Goal: Information Seeking & Learning: Learn about a topic

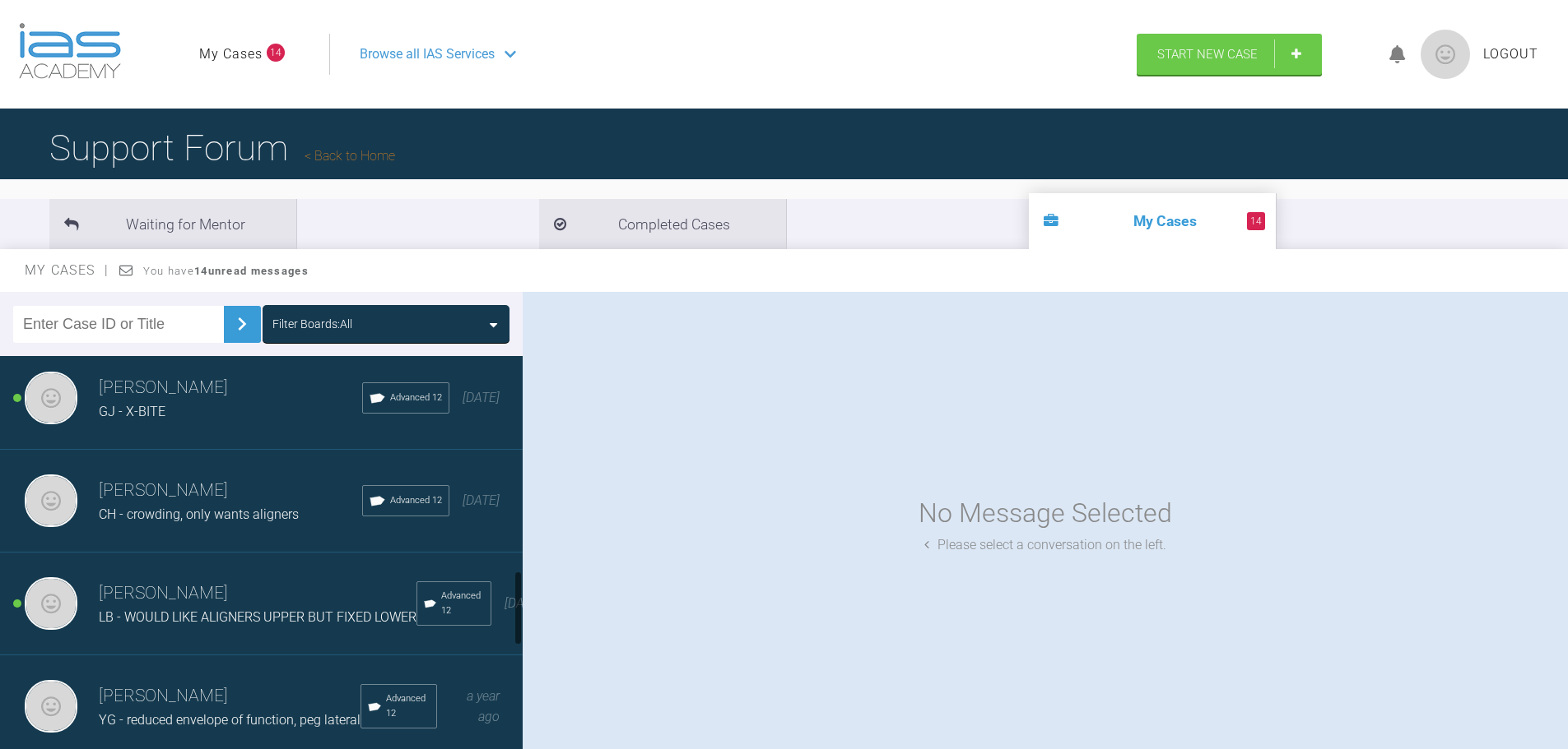
scroll to position [1151, 0]
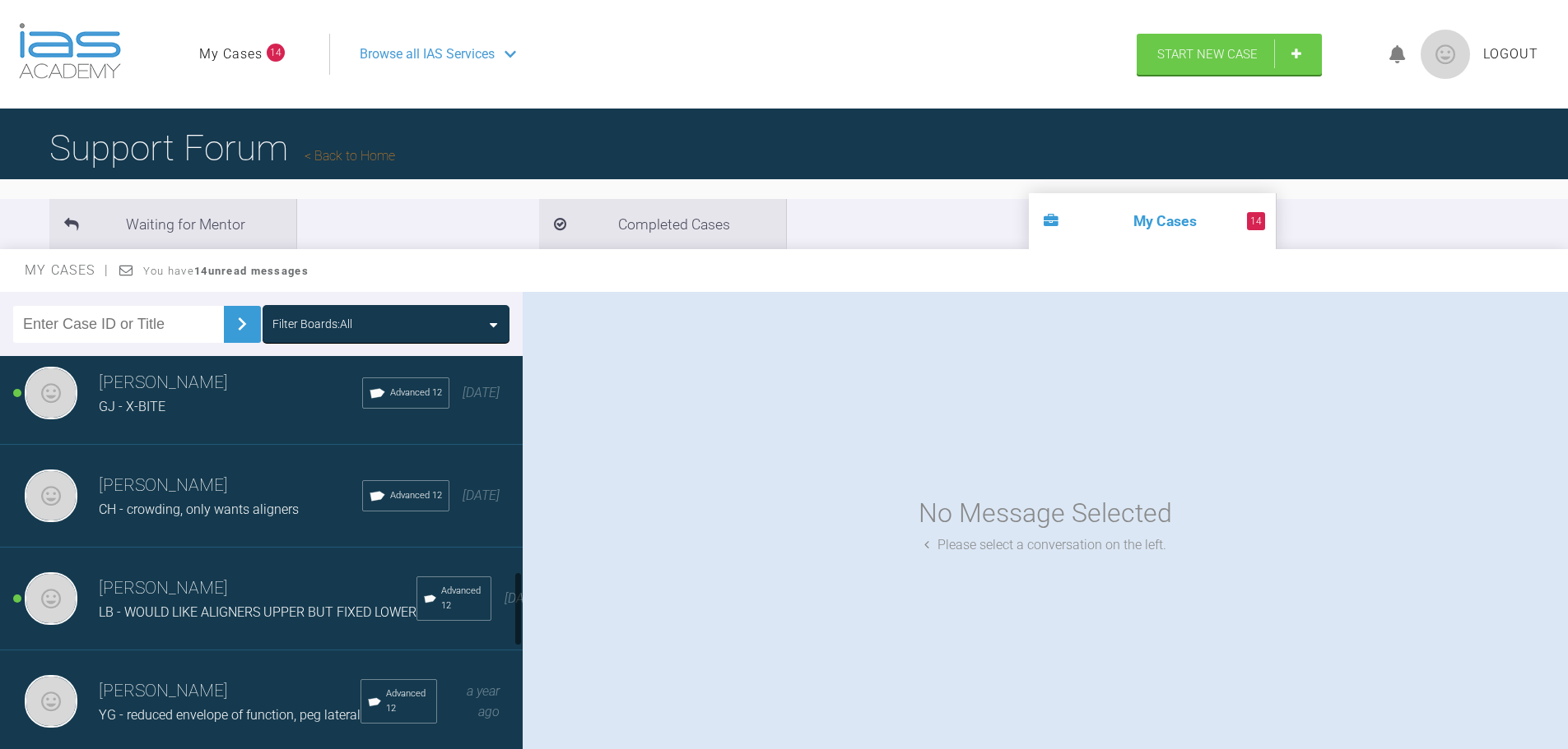
click at [195, 426] on div "[PERSON_NAME] GJ - X-BITE Advanced 12 [DATE]" at bounding box center [267, 394] width 535 height 103
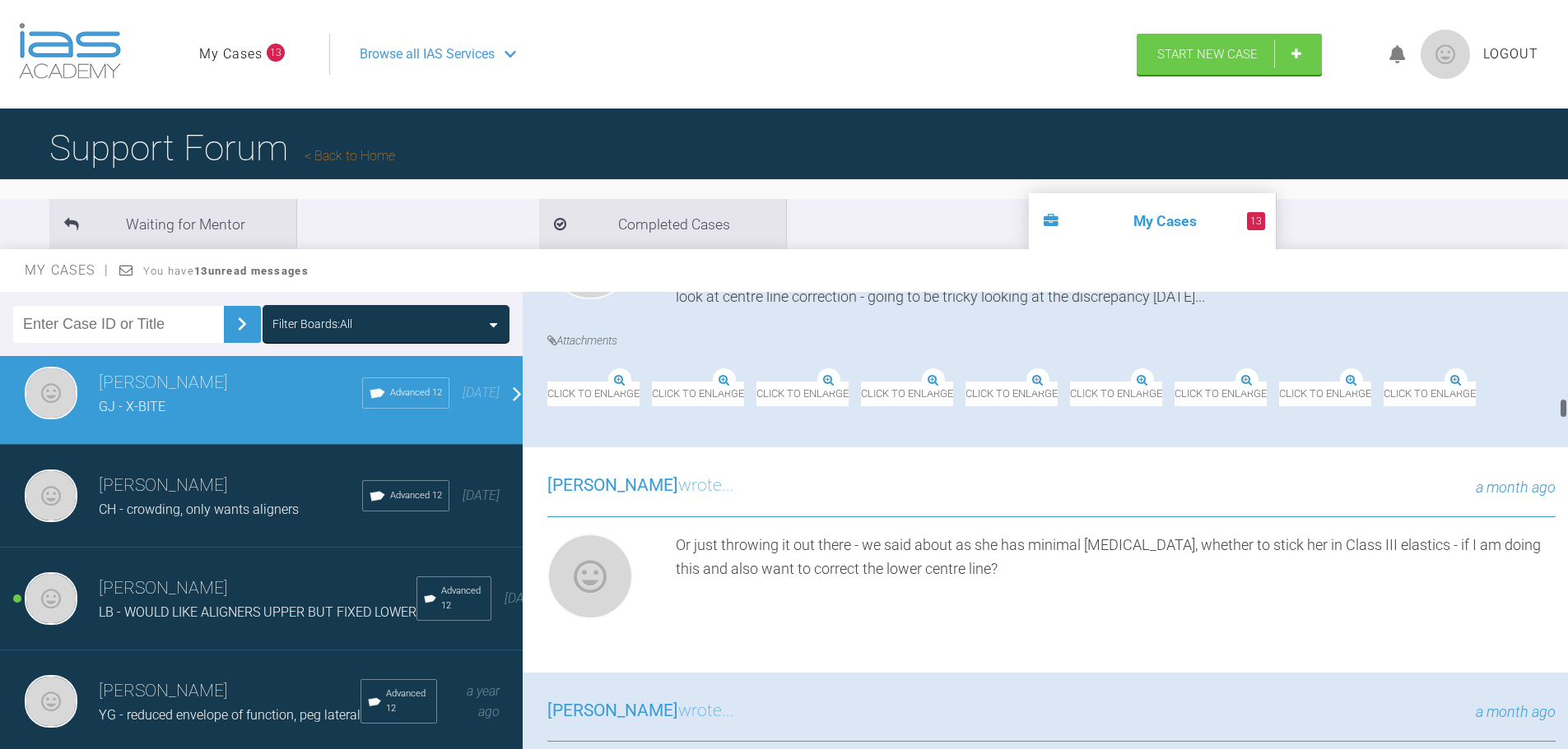
scroll to position [2632, 0]
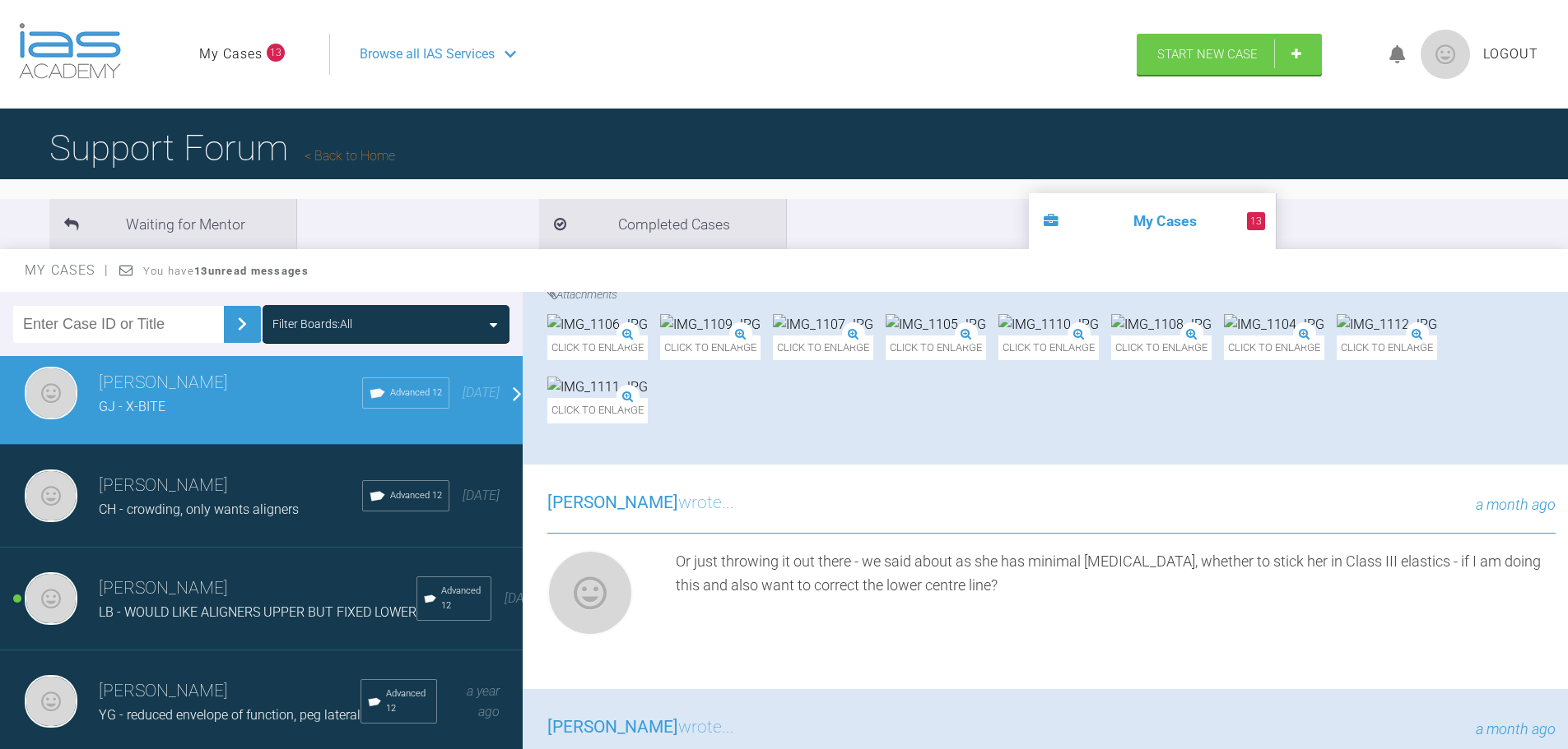
click at [1223, 336] on img at bounding box center [1274, 325] width 100 height 21
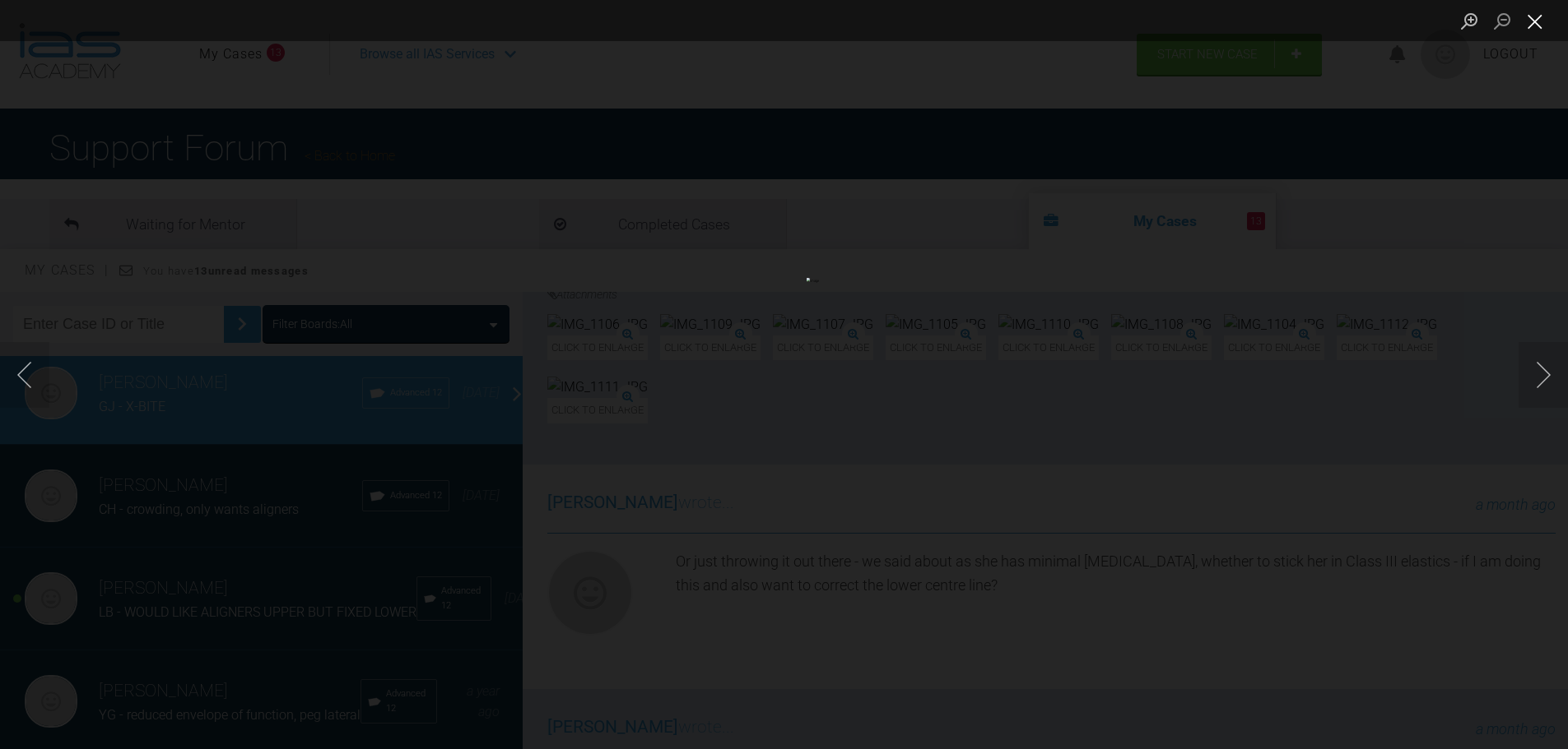
click at [1529, 27] on button "Close lightbox" at bounding box center [1535, 21] width 33 height 29
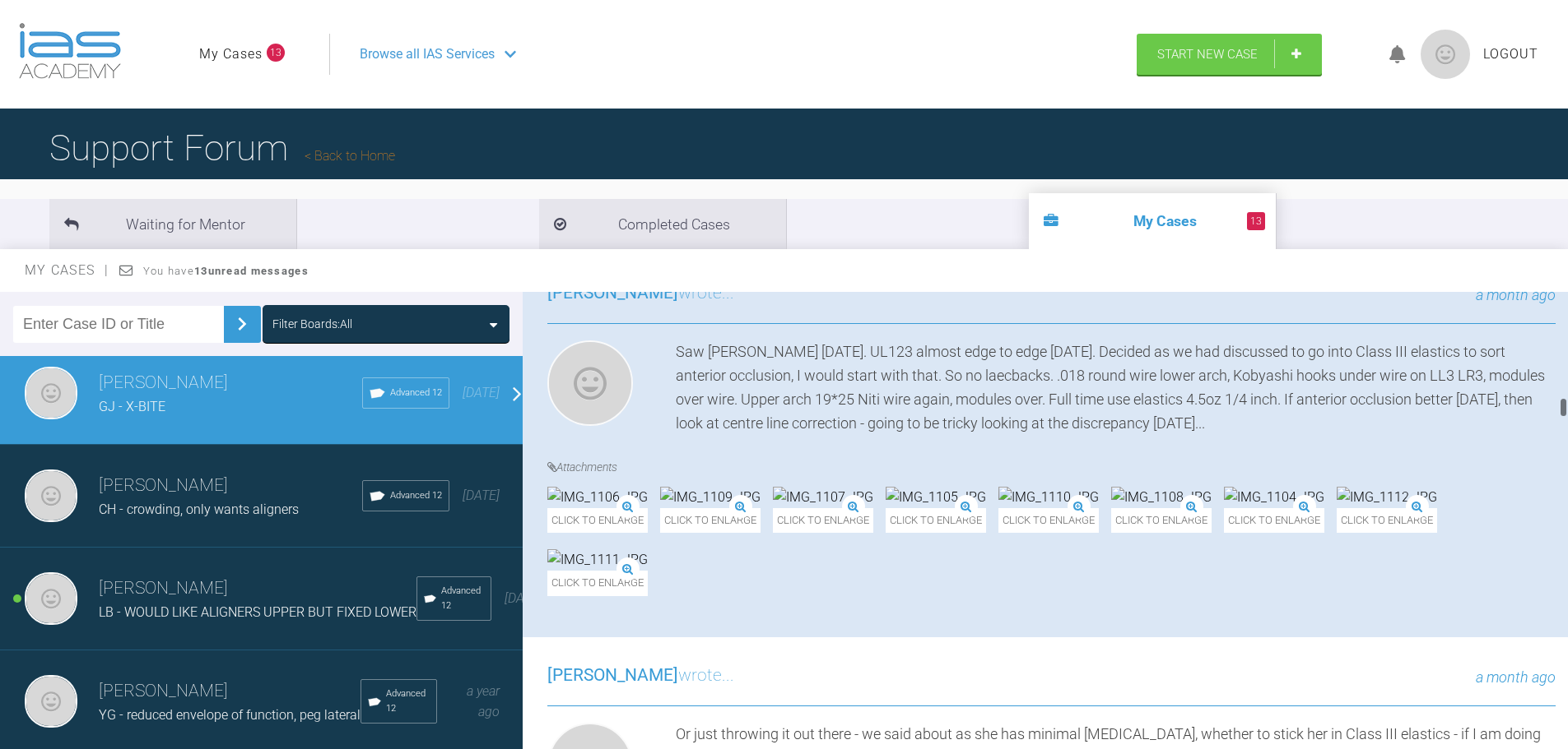
scroll to position [2468, 0]
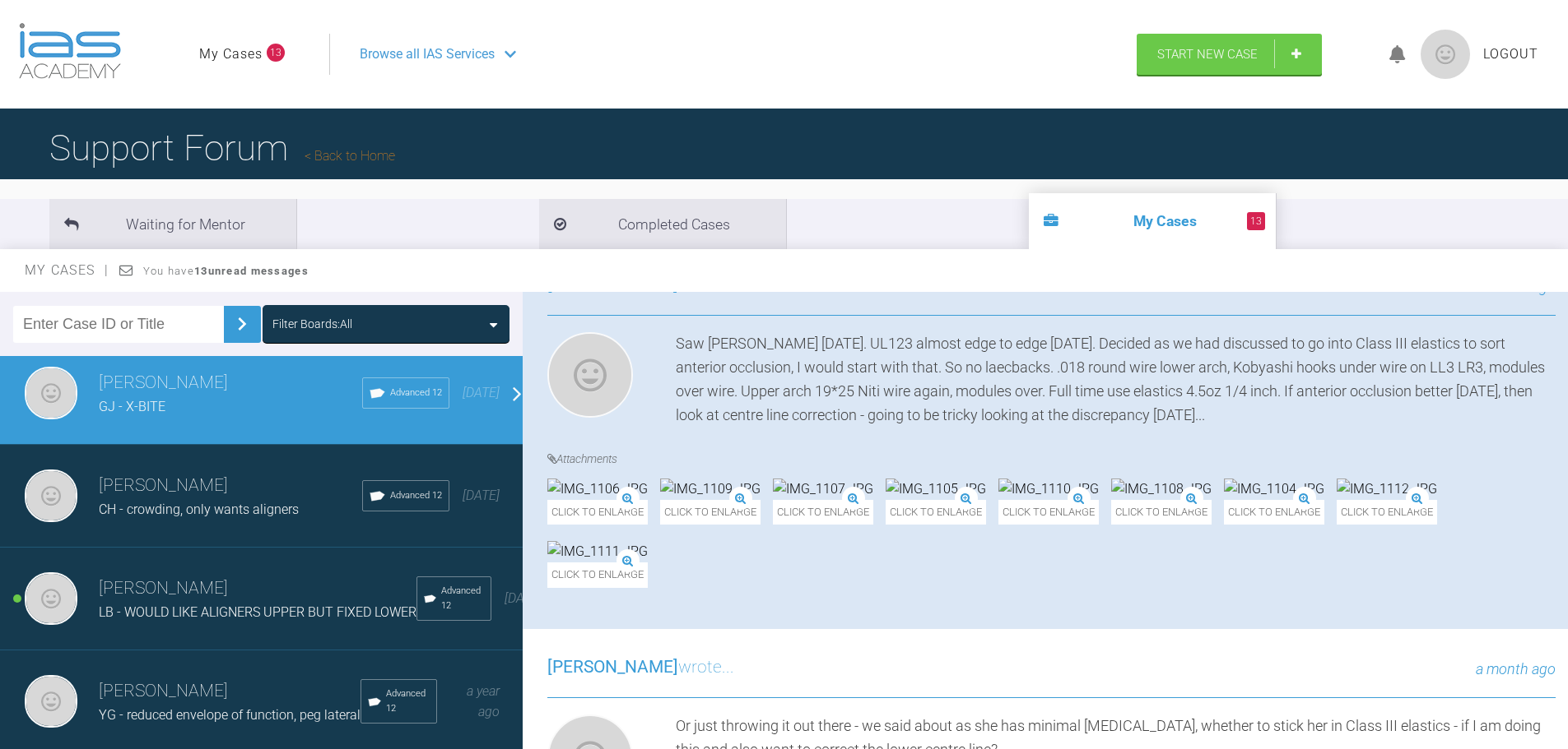
click at [1223, 500] on img at bounding box center [1274, 489] width 100 height 21
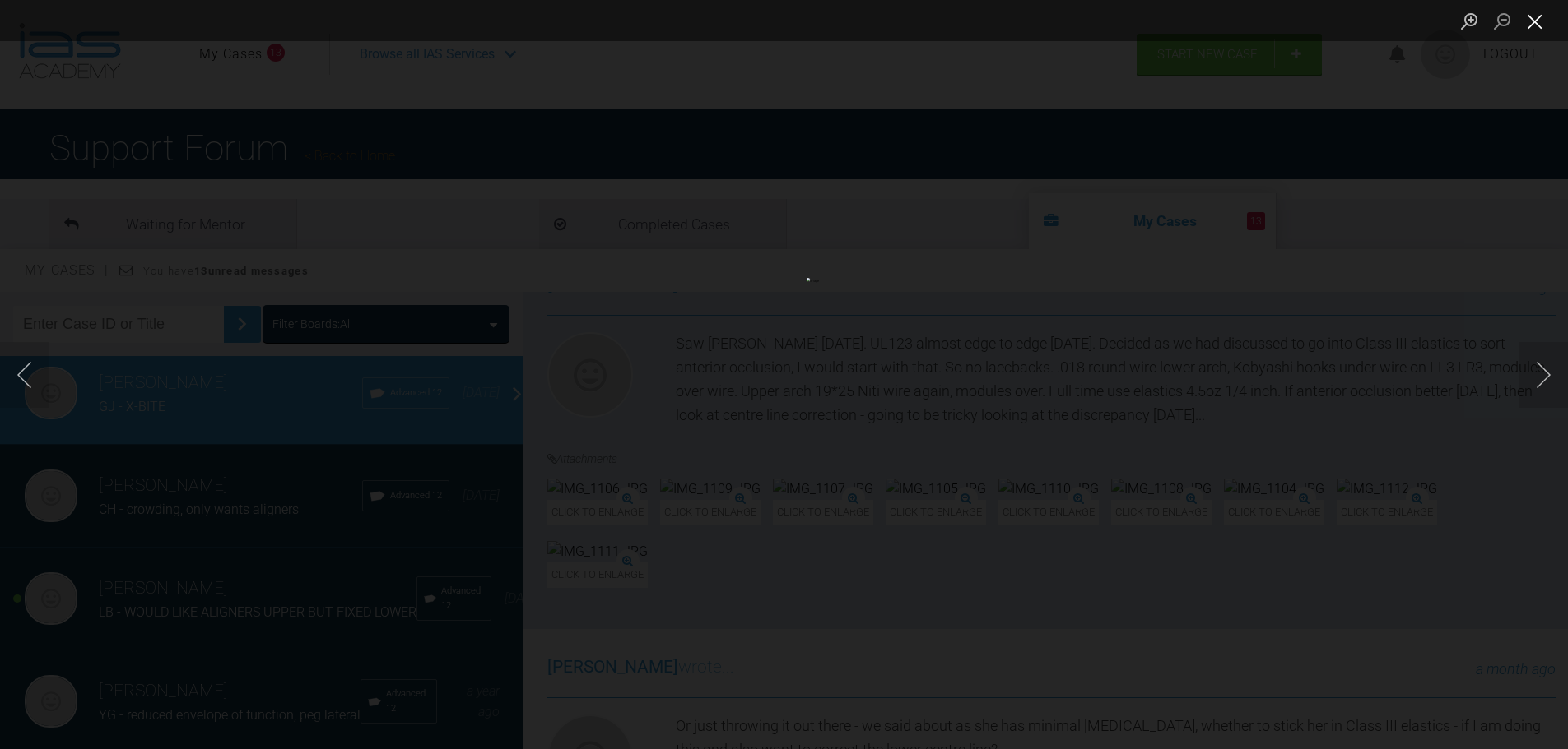
click at [1542, 27] on button "Close lightbox" at bounding box center [1535, 21] width 33 height 29
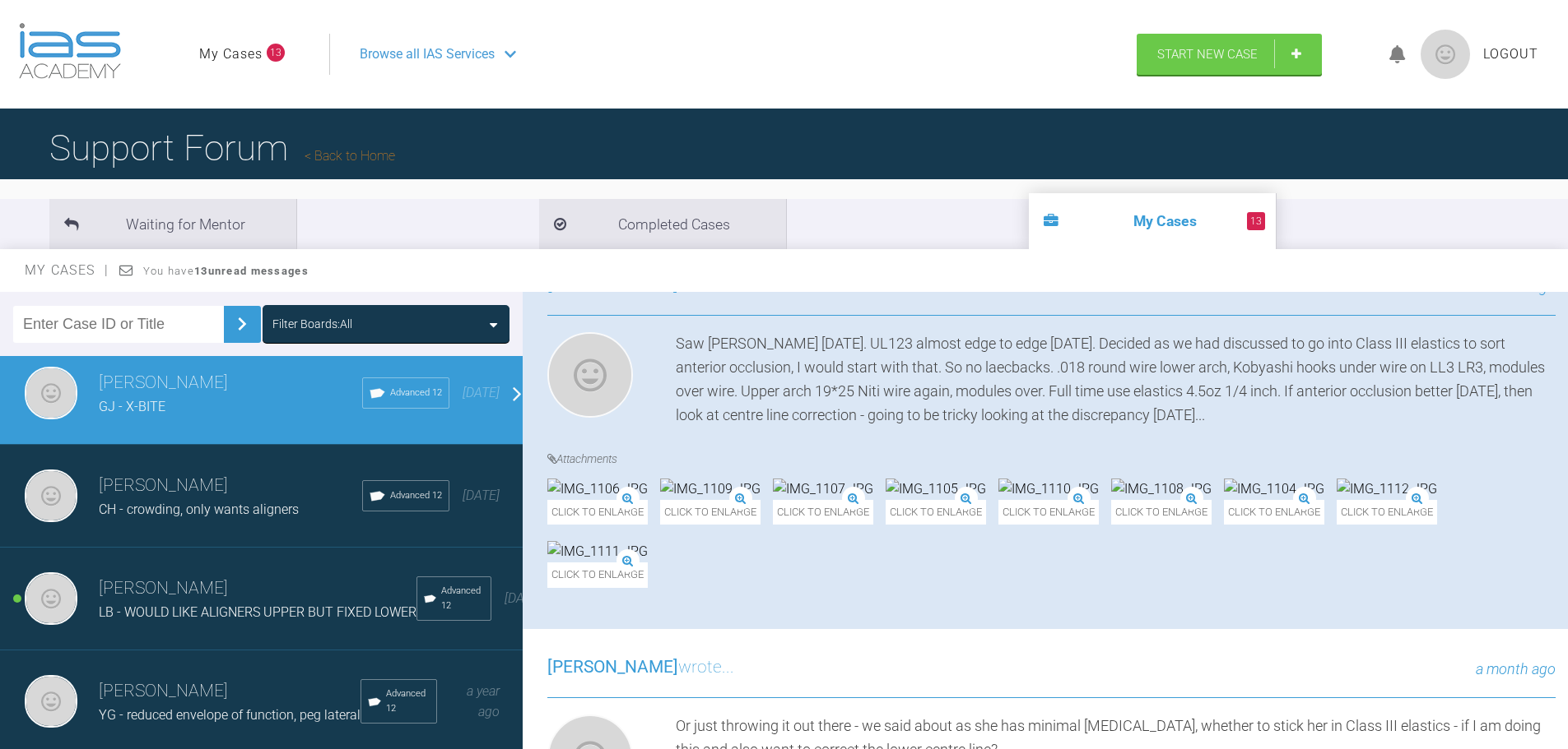
click at [873, 500] on img at bounding box center [823, 489] width 100 height 21
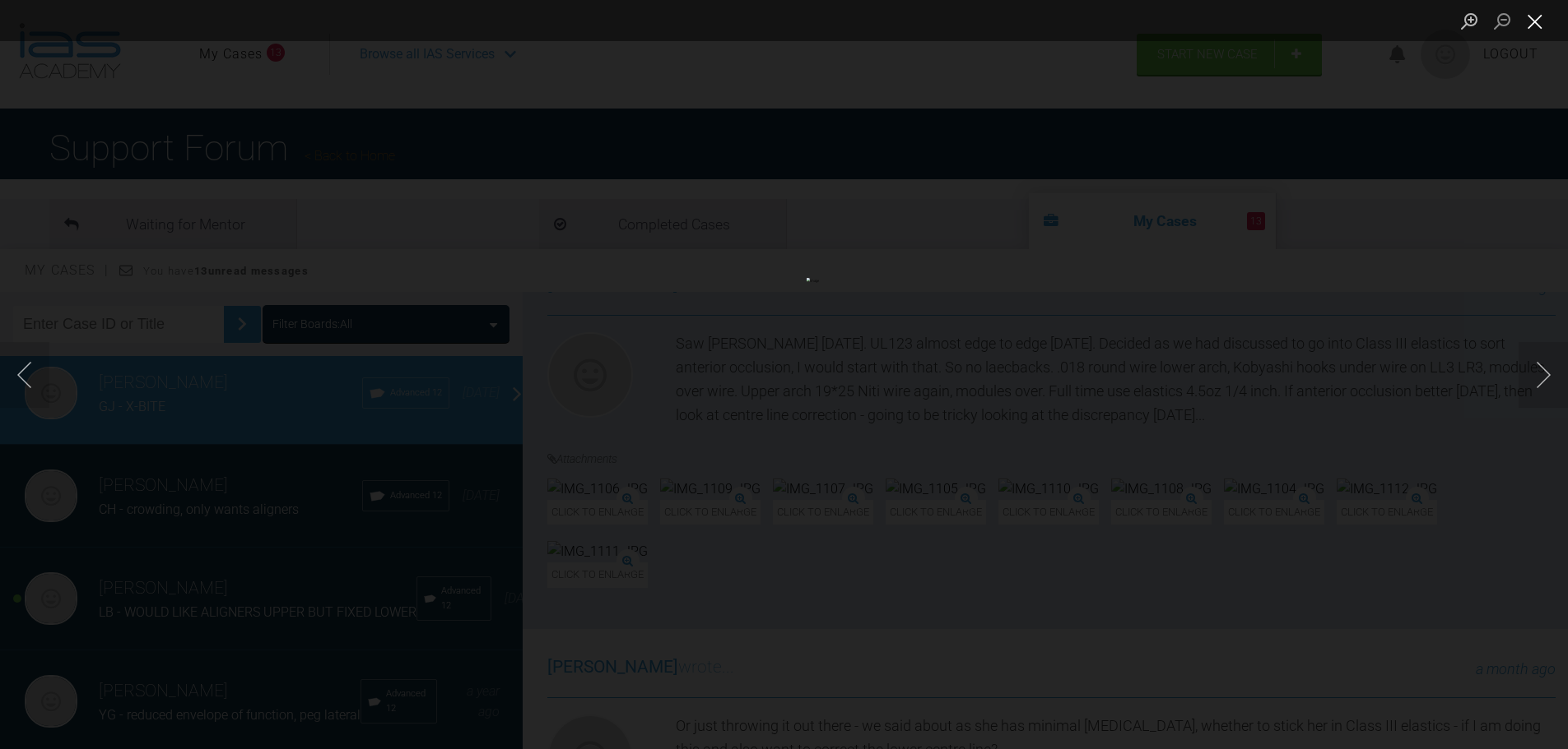
click at [1535, 19] on button "Close lightbox" at bounding box center [1535, 21] width 33 height 29
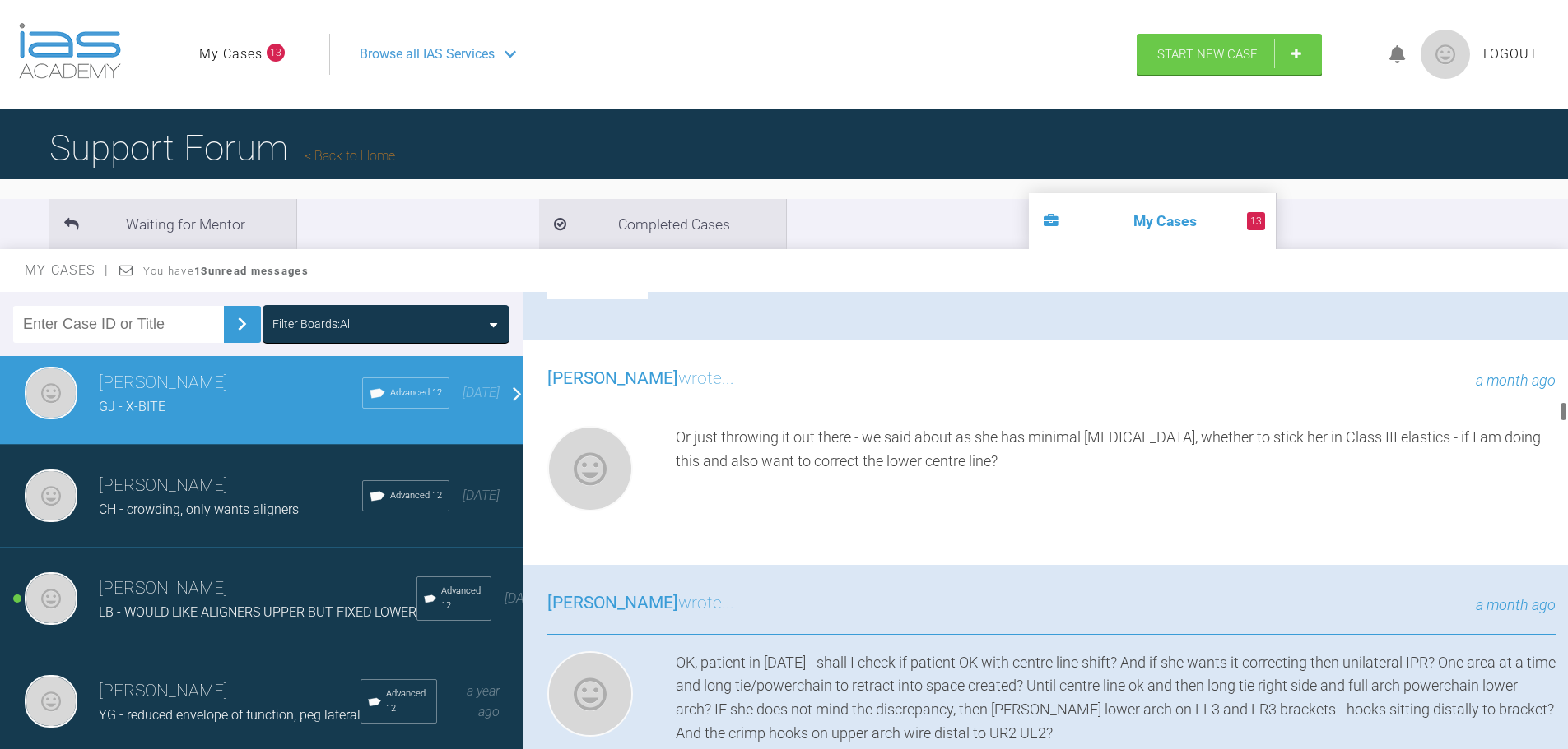
scroll to position [2550, 0]
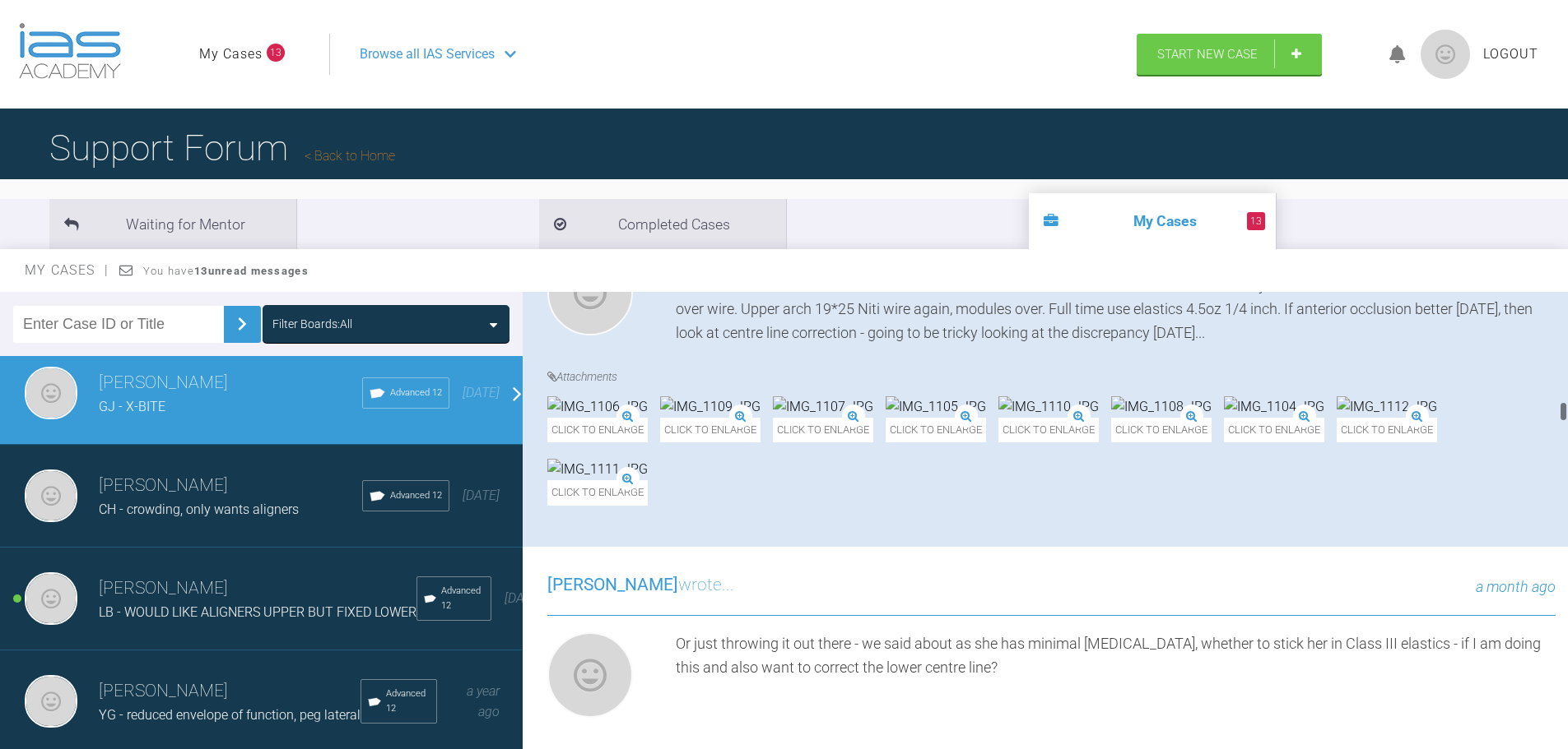
click at [873, 418] on img at bounding box center [823, 407] width 100 height 21
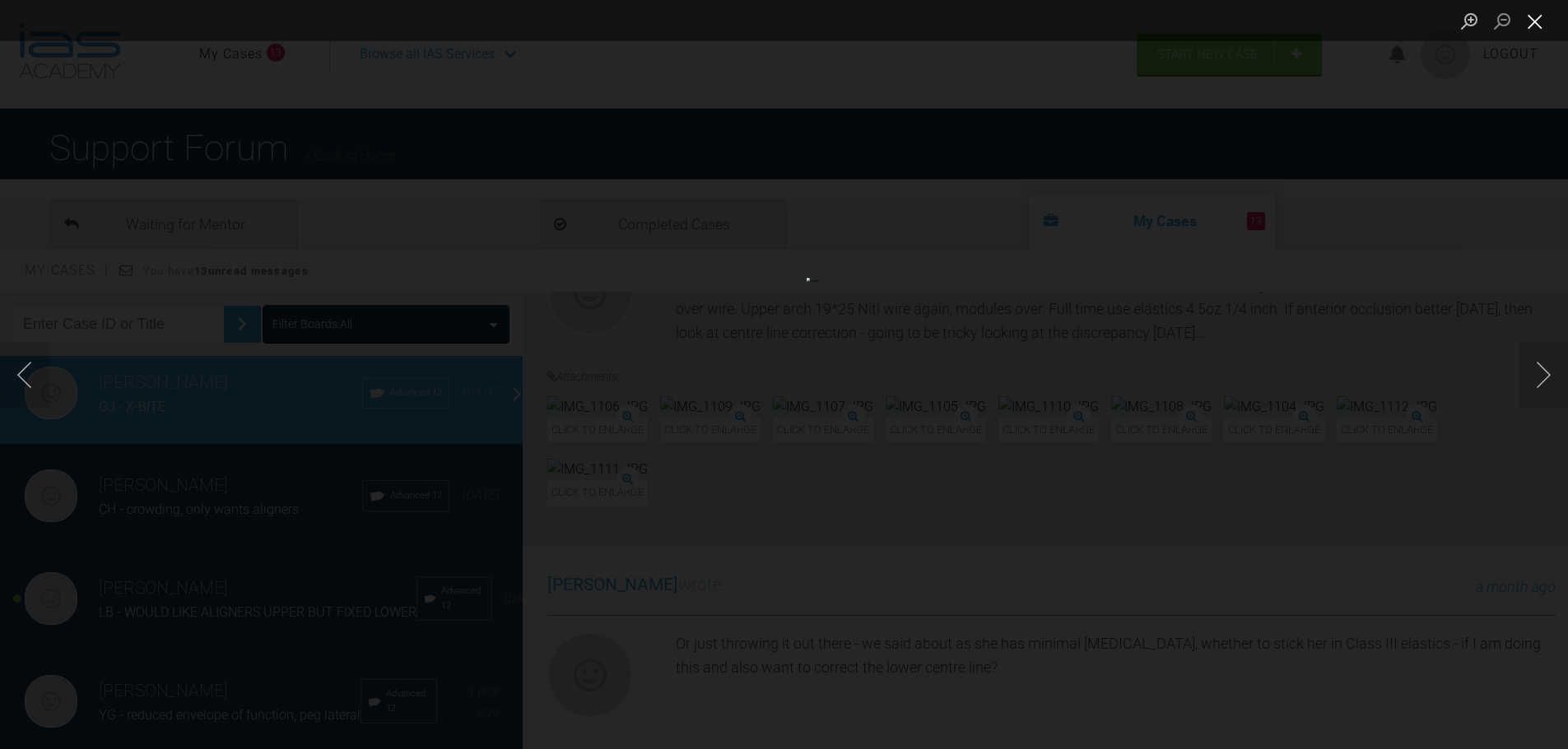
click at [1535, 29] on button "Close lightbox" at bounding box center [1535, 21] width 33 height 29
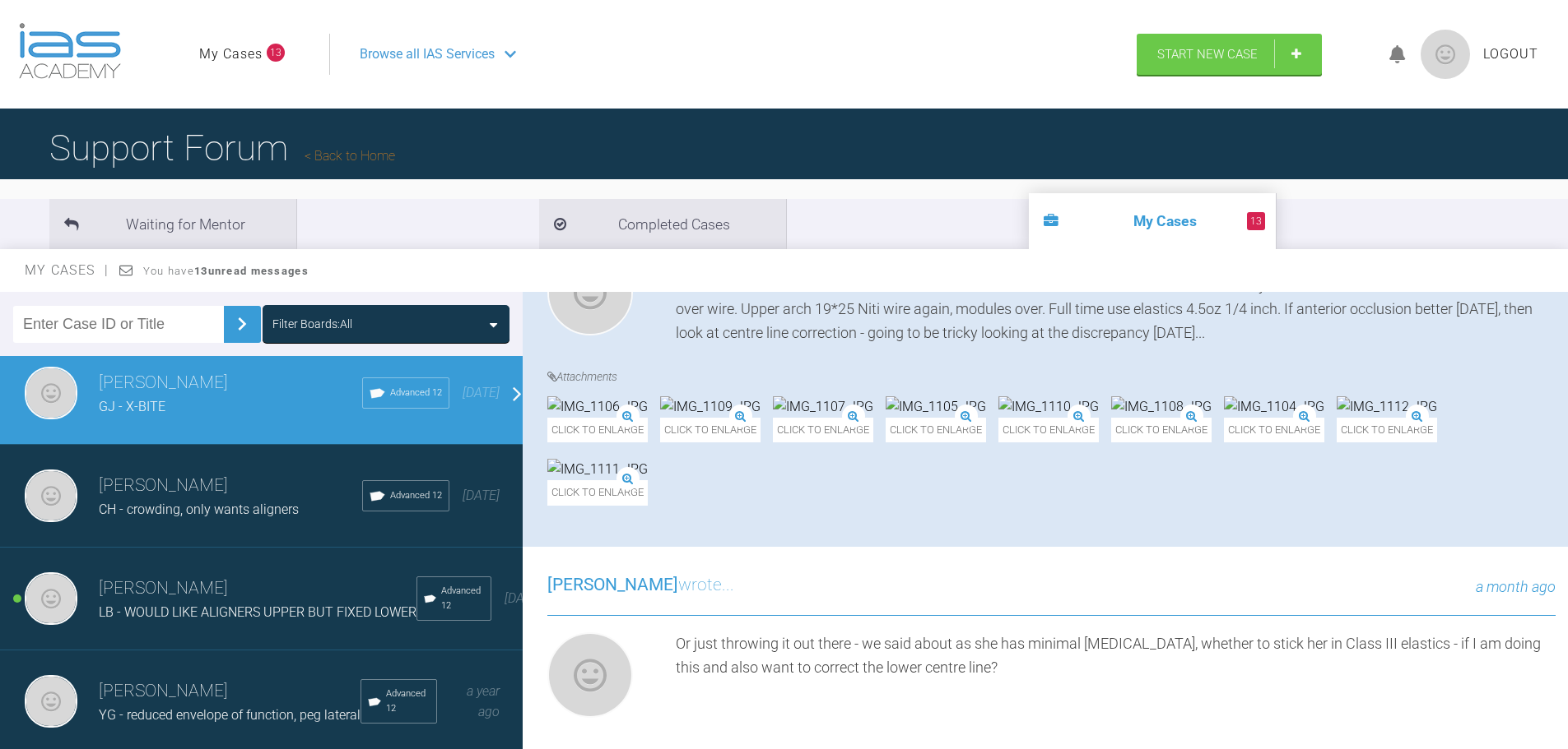
click at [648, 418] on img at bounding box center [598, 407] width 100 height 21
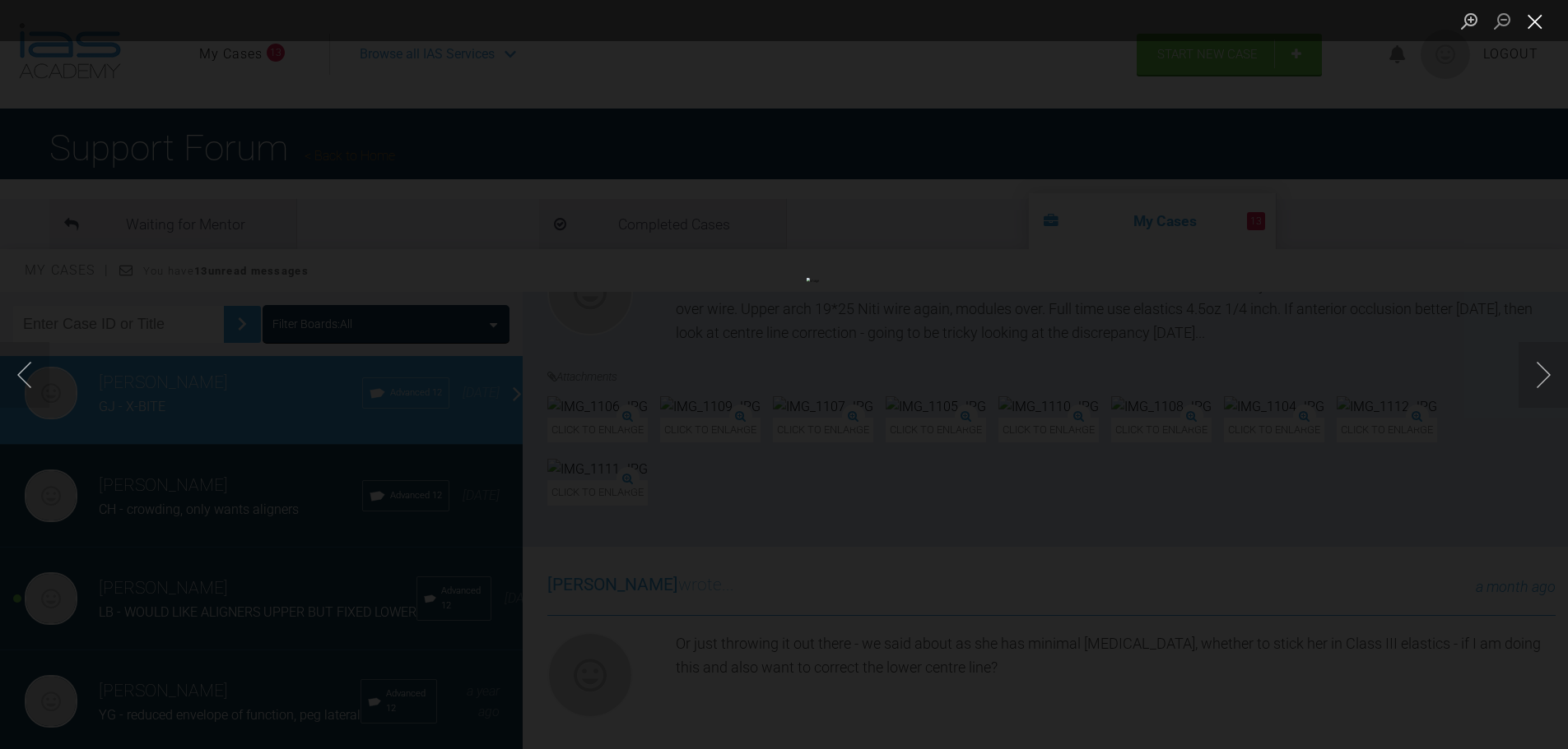
click at [1541, 24] on button "Close lightbox" at bounding box center [1535, 21] width 33 height 29
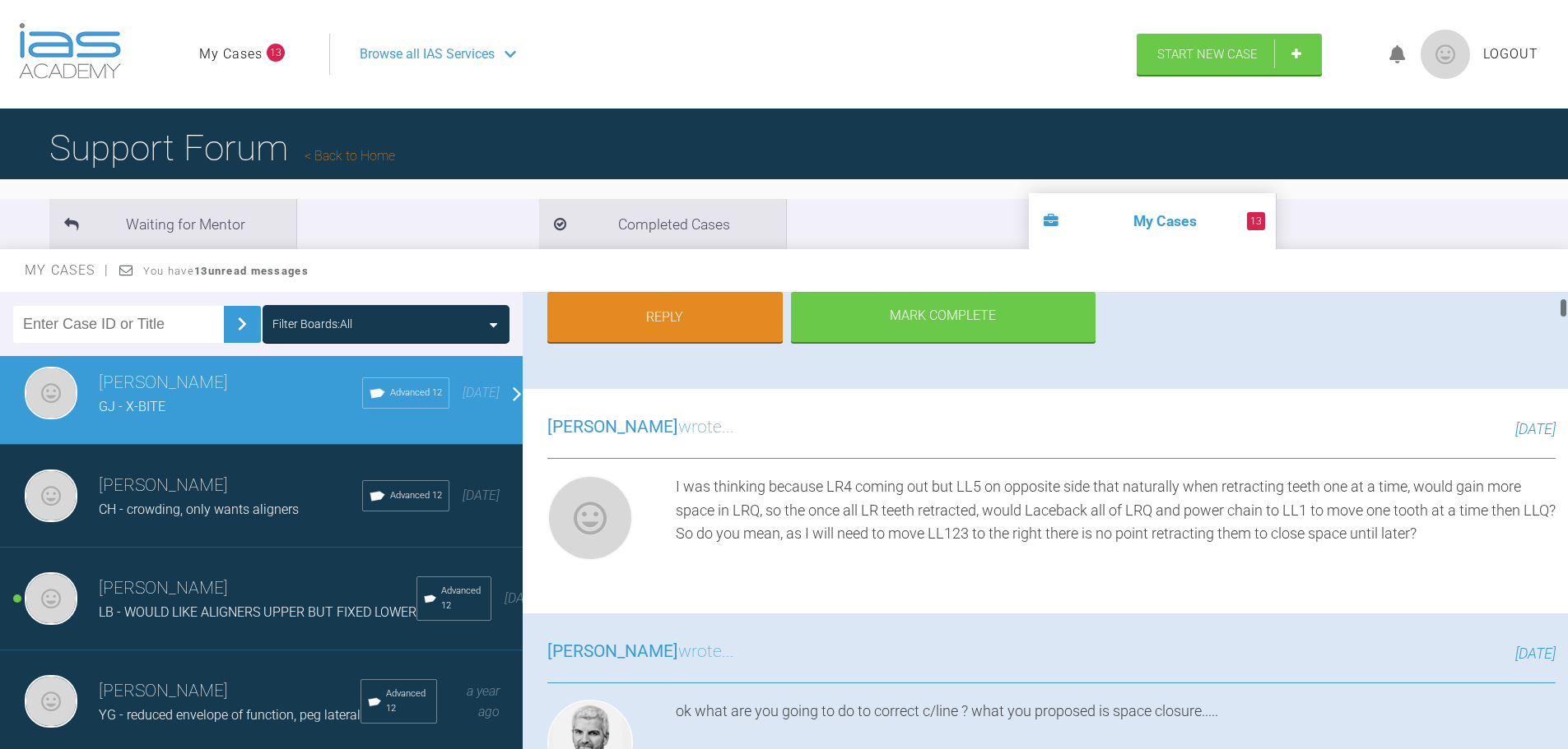
scroll to position [82, 0]
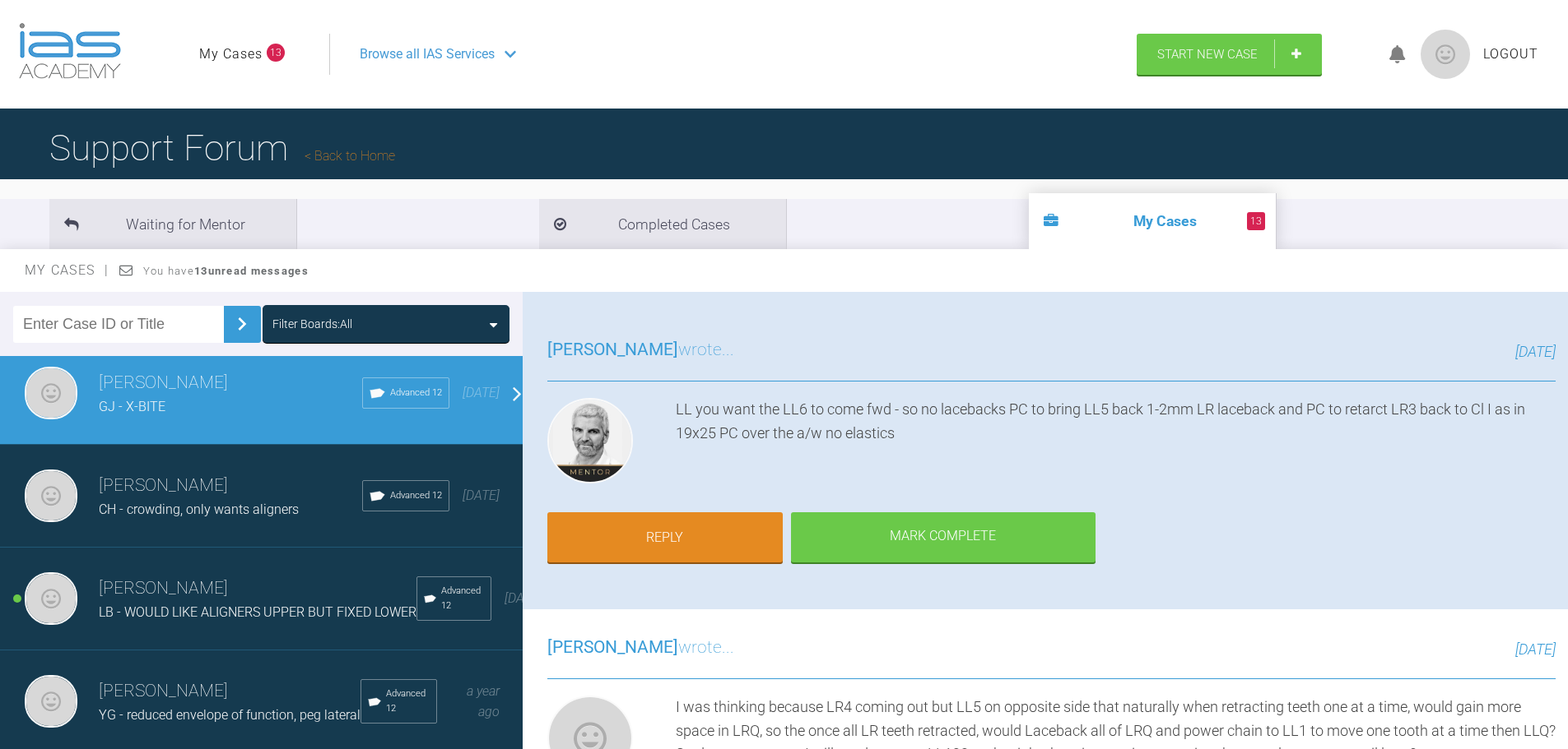
click at [220, 603] on h3 "[PERSON_NAME]" at bounding box center [257, 589] width 318 height 28
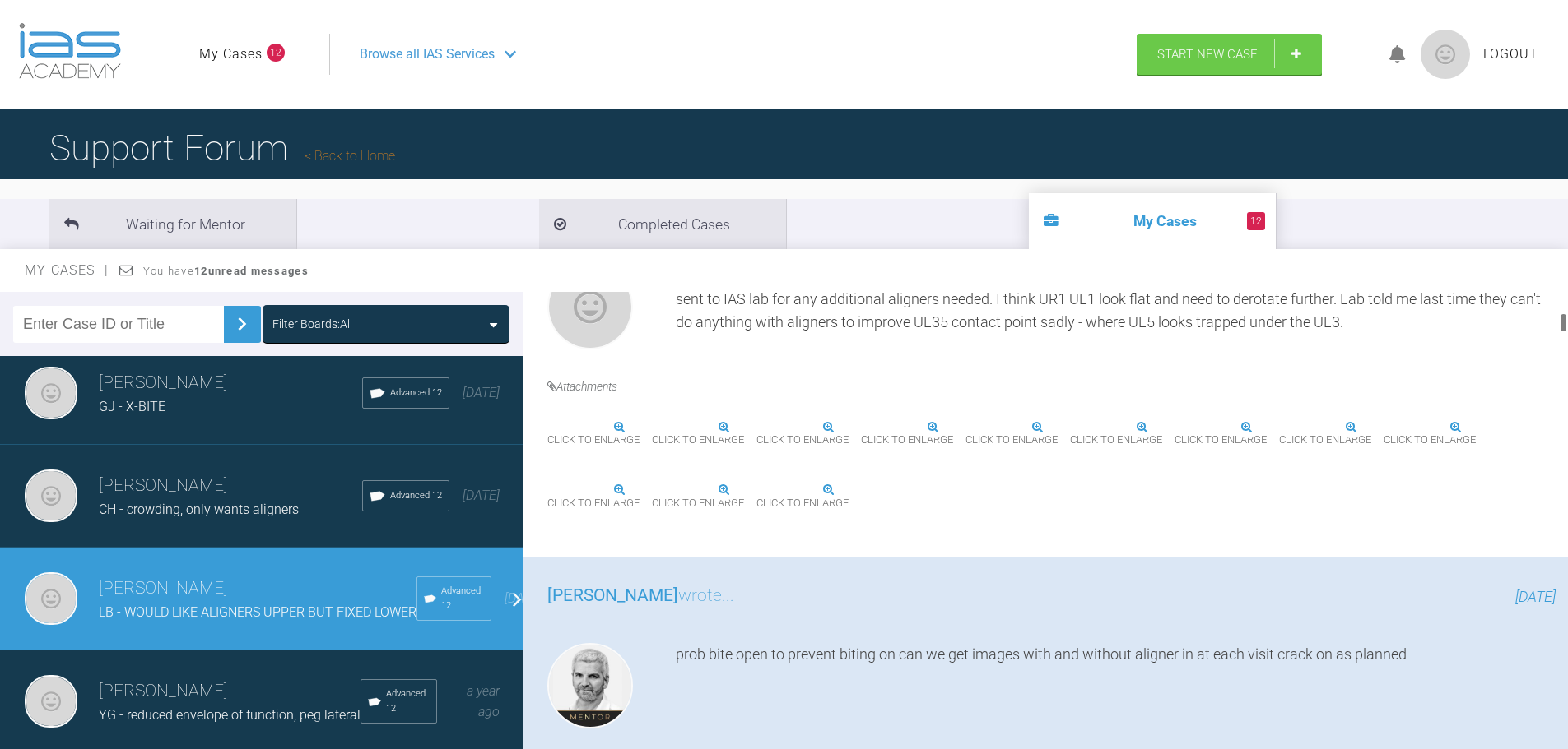
scroll to position [658, 0]
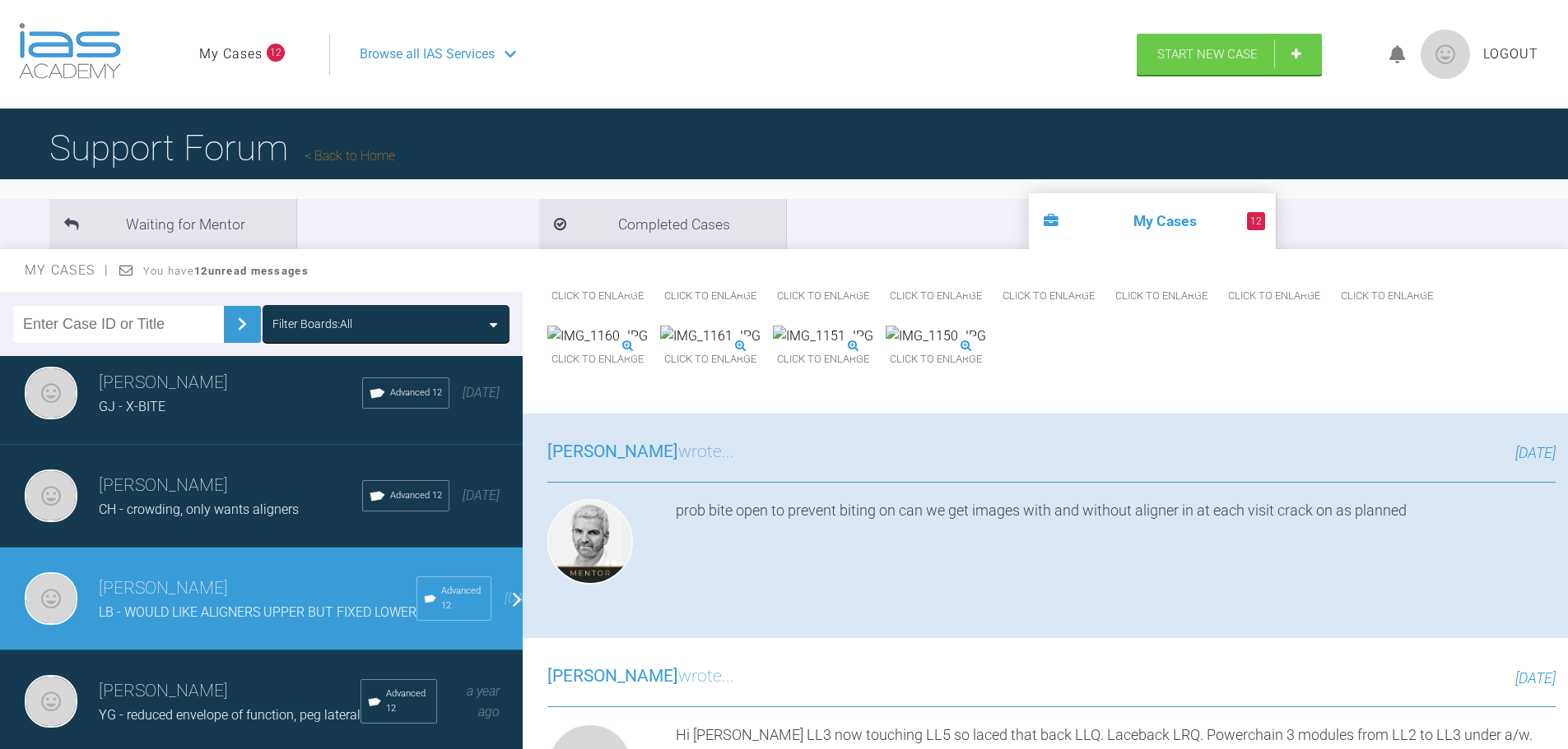
click at [885, 347] on img at bounding box center [936, 337] width 100 height 21
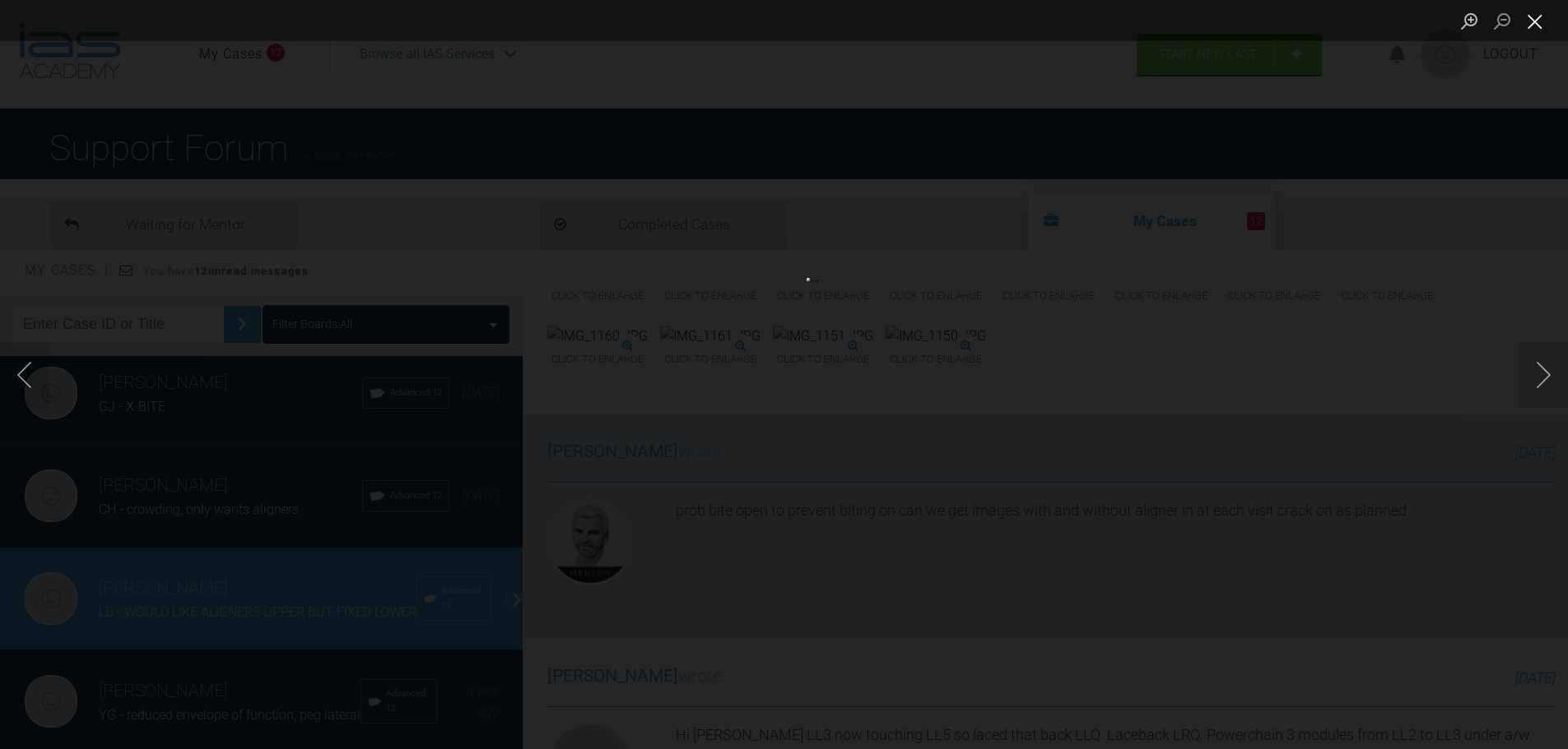
click at [1543, 20] on button "Close lightbox" at bounding box center [1535, 21] width 33 height 29
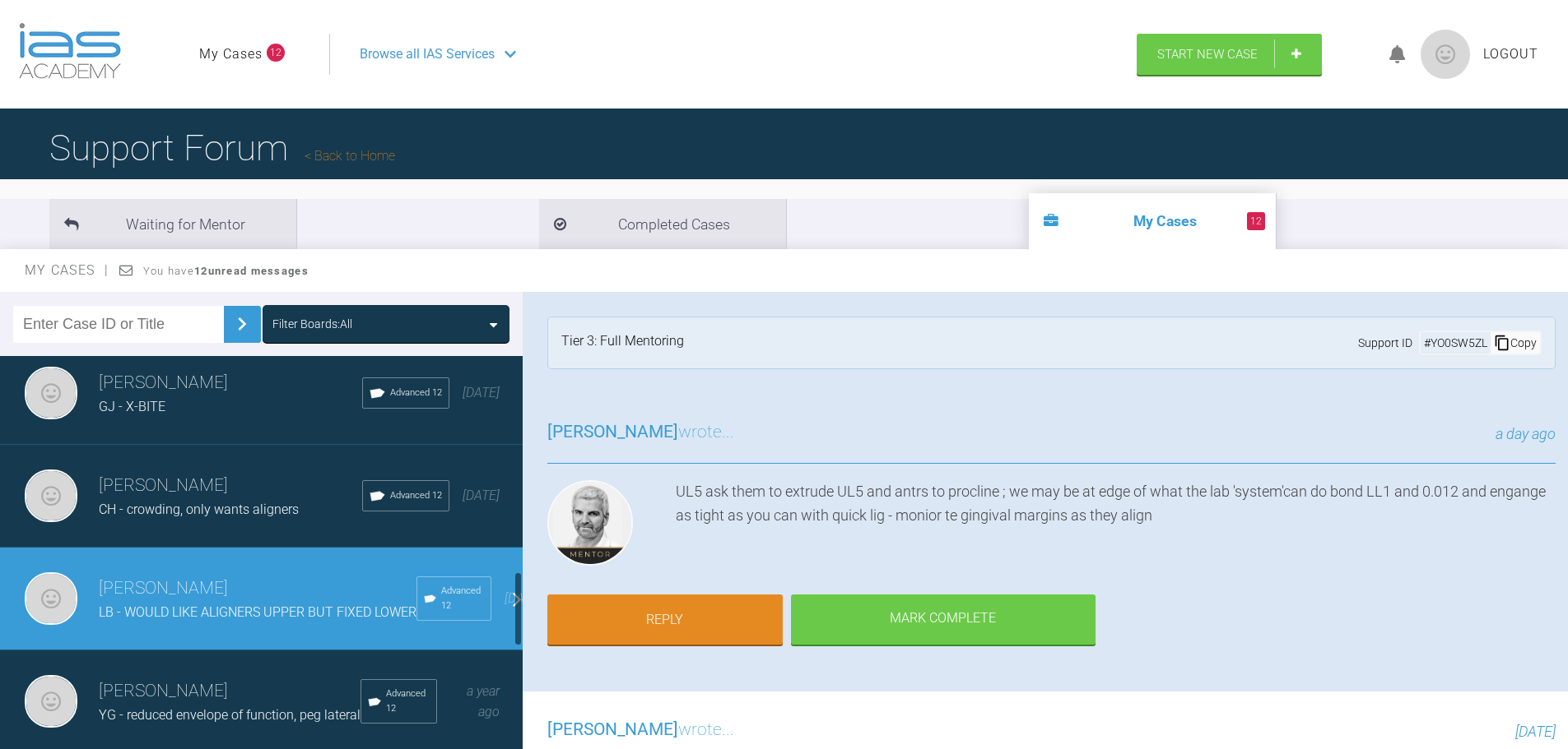
scroll to position [987, 0]
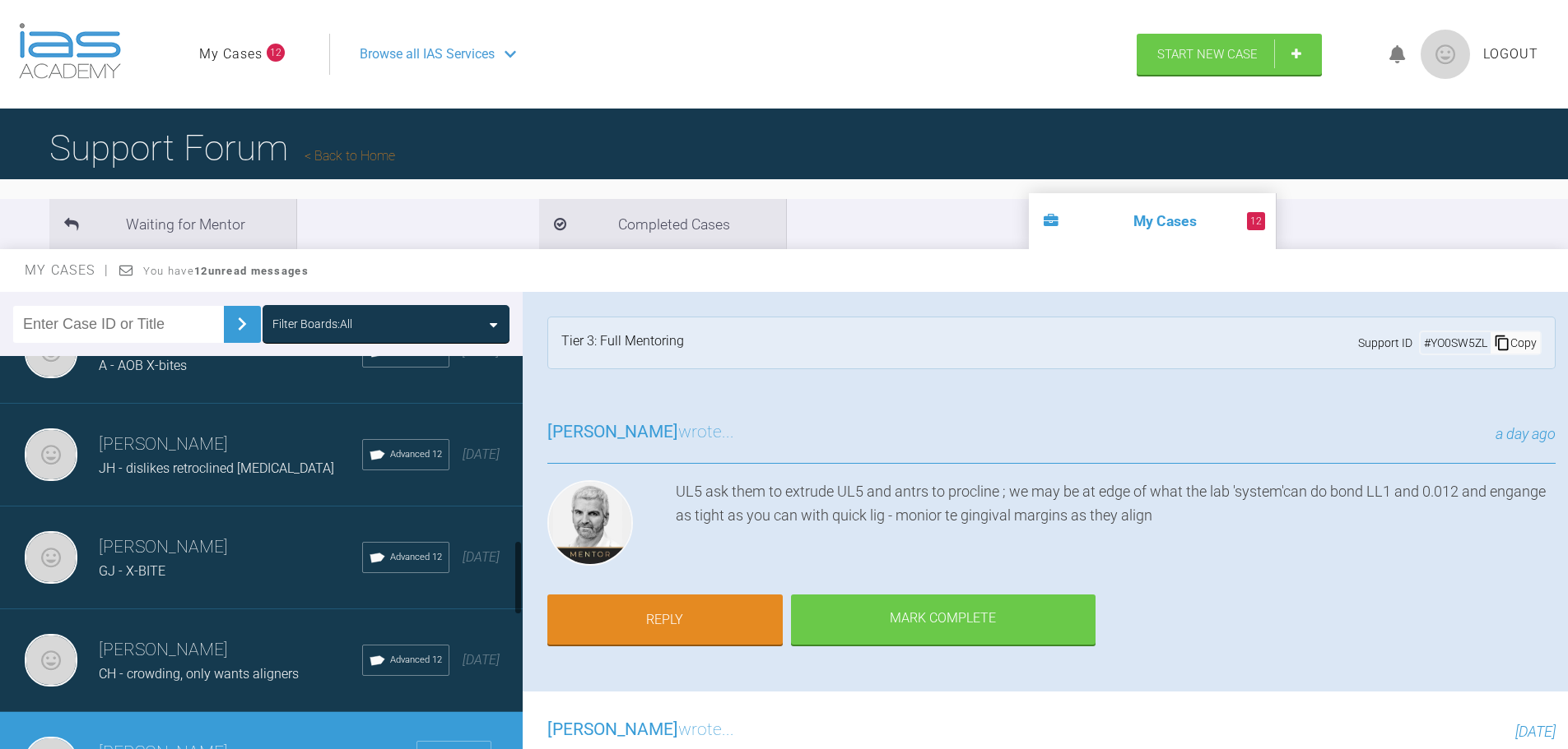
click at [169, 570] on div "GJ - X-BITE" at bounding box center [230, 571] width 264 height 21
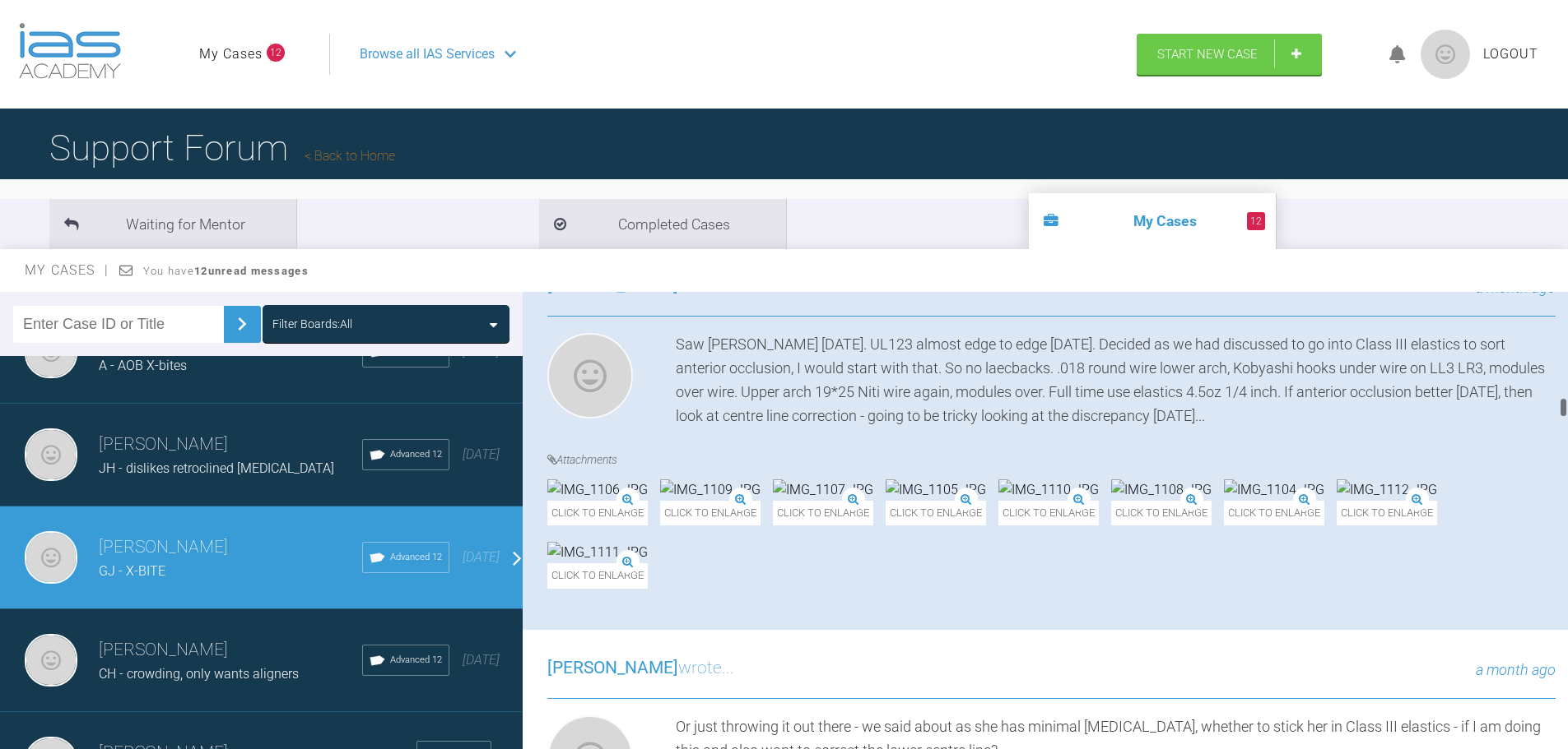
scroll to position [2468, 0]
